Goal: Transaction & Acquisition: Purchase product/service

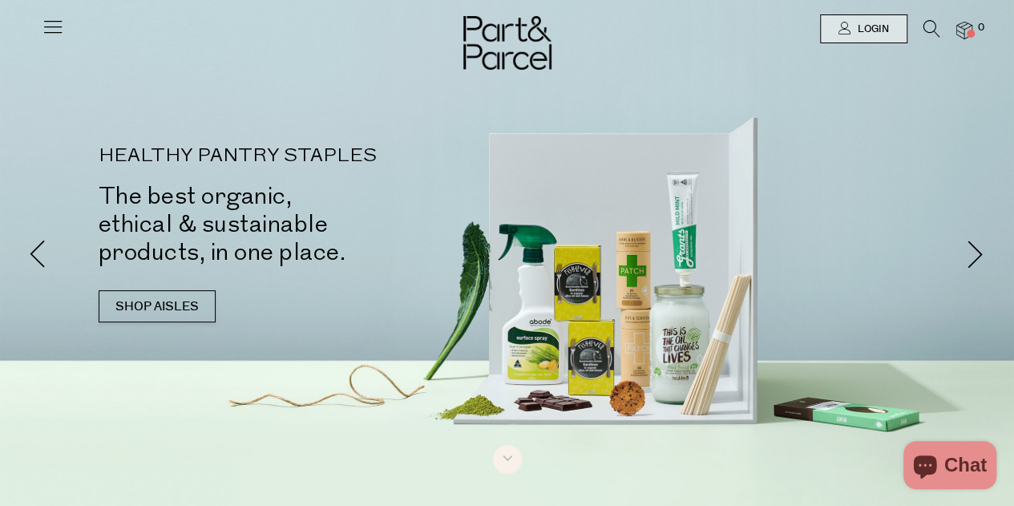
click at [67, 26] on div at bounding box center [507, 29] width 1014 height 58
click at [61, 26] on icon at bounding box center [53, 26] width 22 height 22
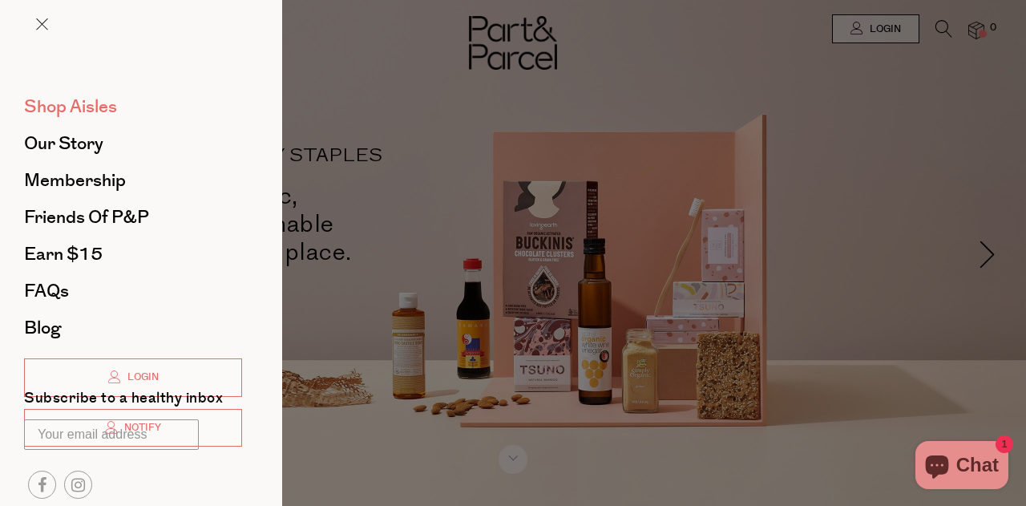
click at [92, 104] on span "Shop Aisles" at bounding box center [70, 107] width 93 height 26
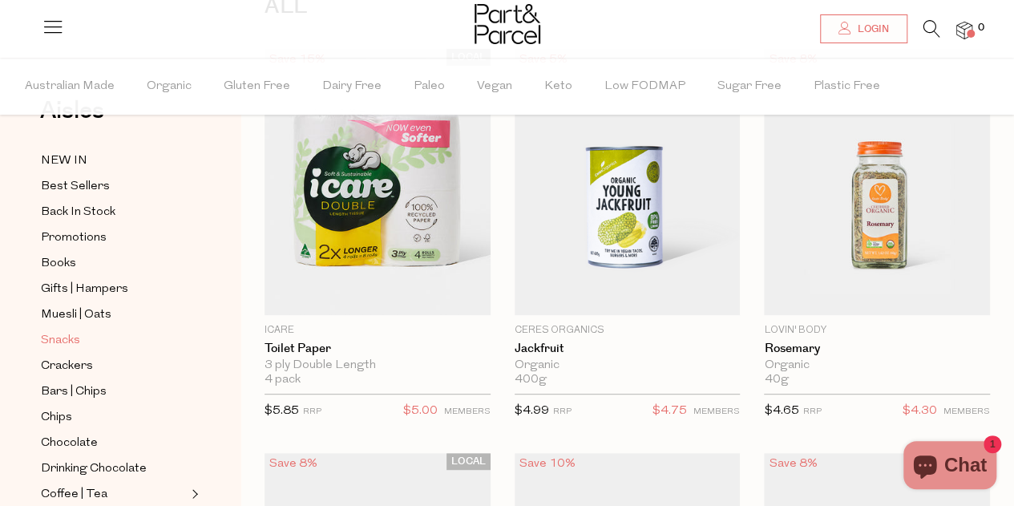
scroll to position [80, 0]
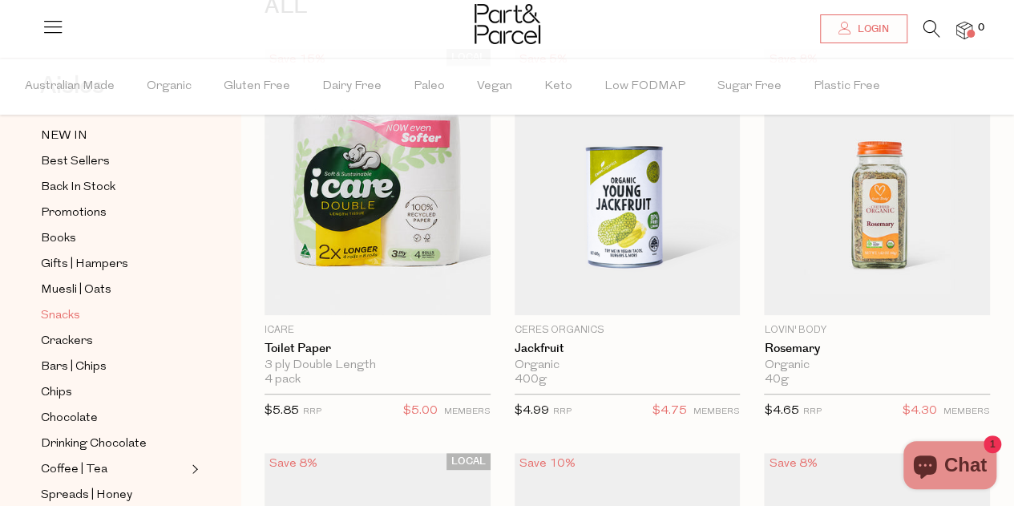
click at [82, 308] on link "Snacks" at bounding box center [114, 315] width 146 height 20
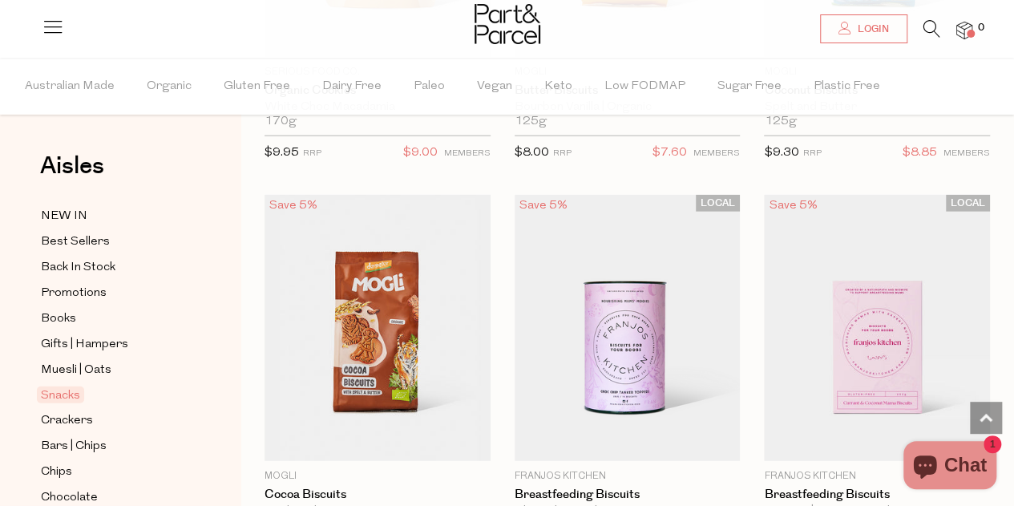
scroll to position [4958, 0]
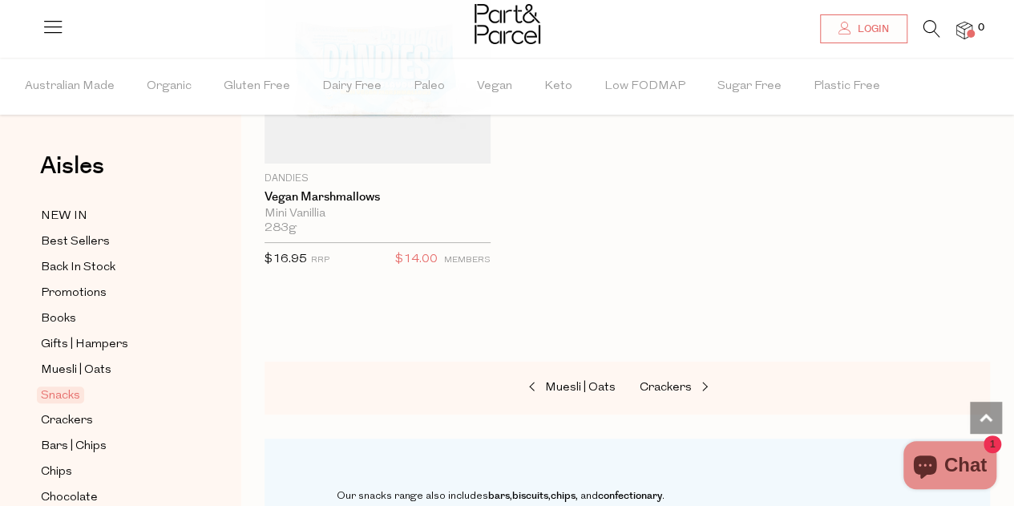
click at [922, 29] on li at bounding box center [923, 32] width 33 height 25
click at [924, 30] on icon at bounding box center [932, 29] width 17 height 18
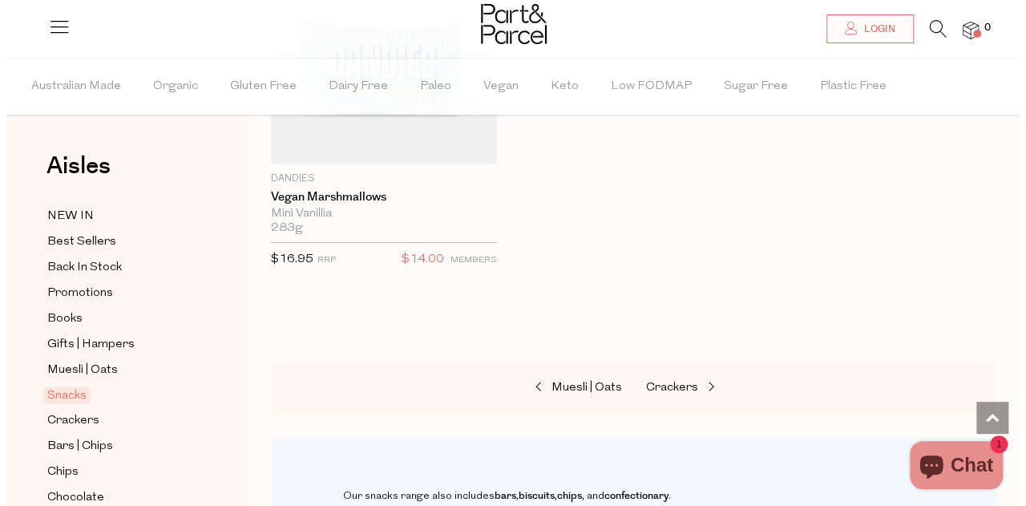
scroll to position [9344, 0]
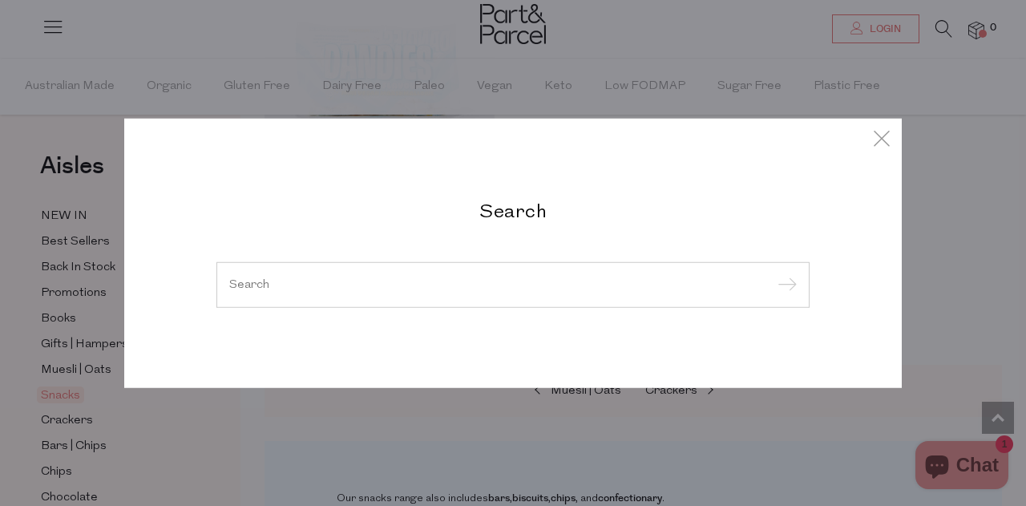
click at [389, 285] on input "search" at bounding box center [513, 284] width 568 height 12
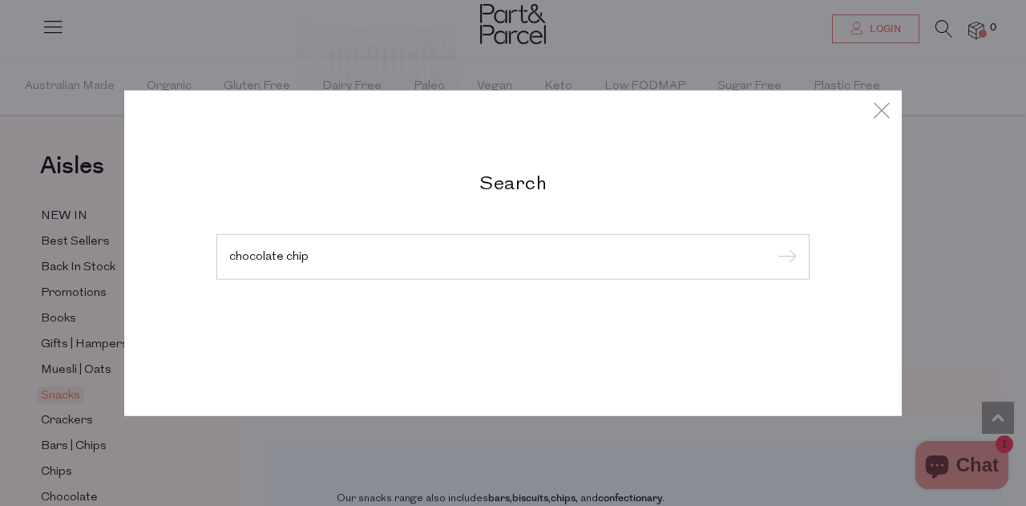
type input "chocolate chip"
click at [773, 245] on input "submit" at bounding box center [785, 257] width 24 height 24
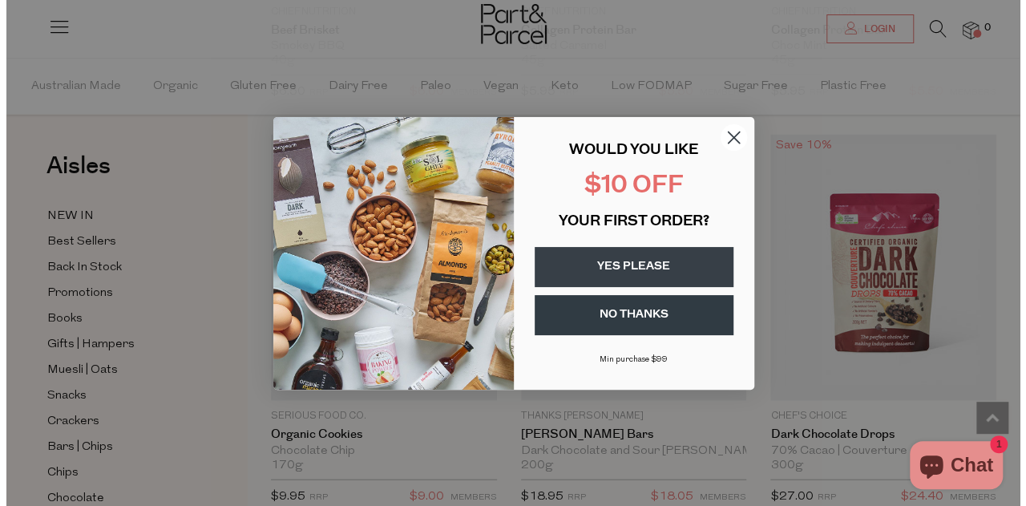
scroll to position [1712, 0]
